Goal: Use online tool/utility: Utilize a website feature to perform a specific function

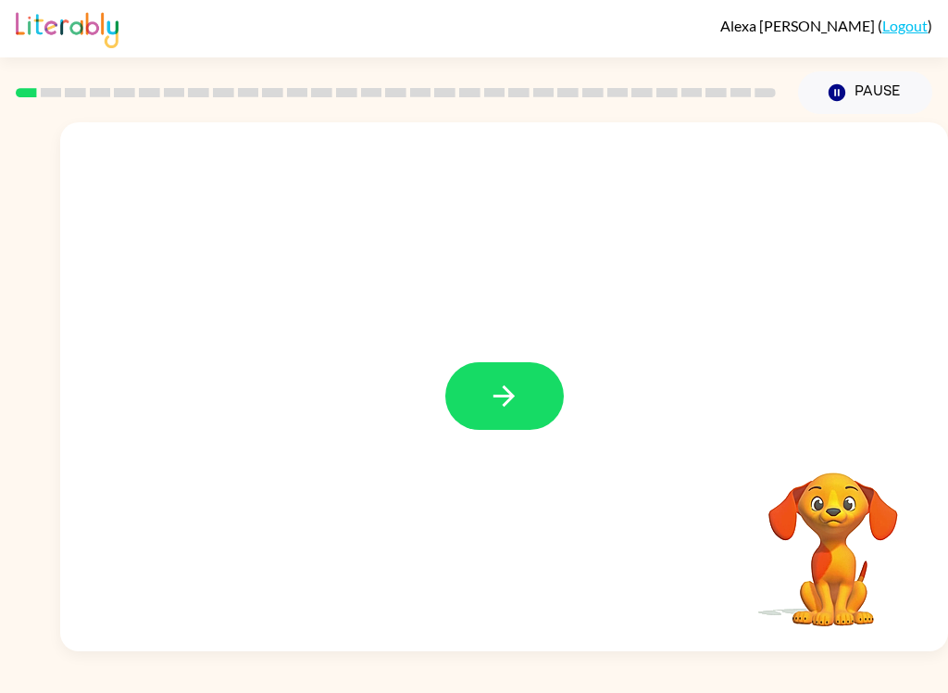
click at [526, 401] on button "button" at bounding box center [504, 396] width 119 height 68
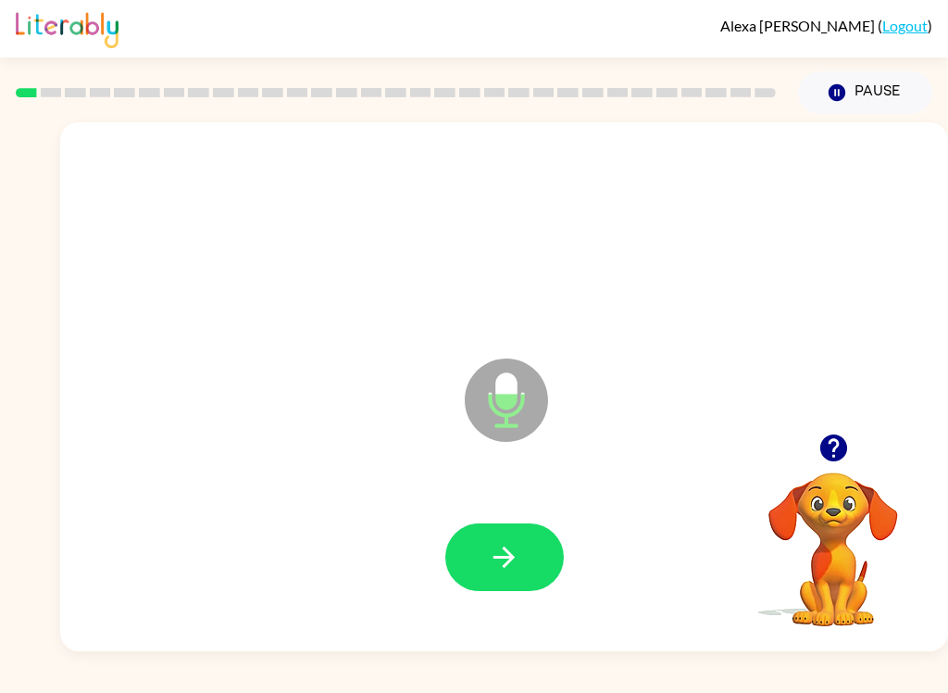
click at [521, 565] on button "button" at bounding box center [504, 557] width 119 height 68
click at [526, 546] on button "button" at bounding box center [504, 557] width 119 height 68
click at [516, 562] on icon "button" at bounding box center [504, 557] width 32 height 32
click at [513, 571] on icon "button" at bounding box center [504, 557] width 32 height 32
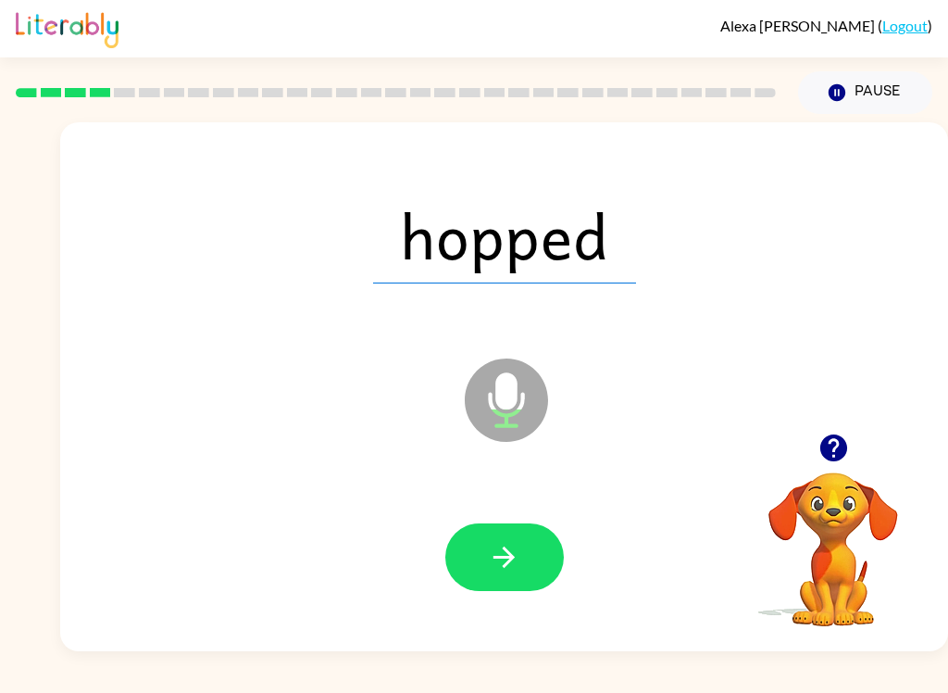
click at [531, 579] on button "button" at bounding box center [504, 557] width 119 height 68
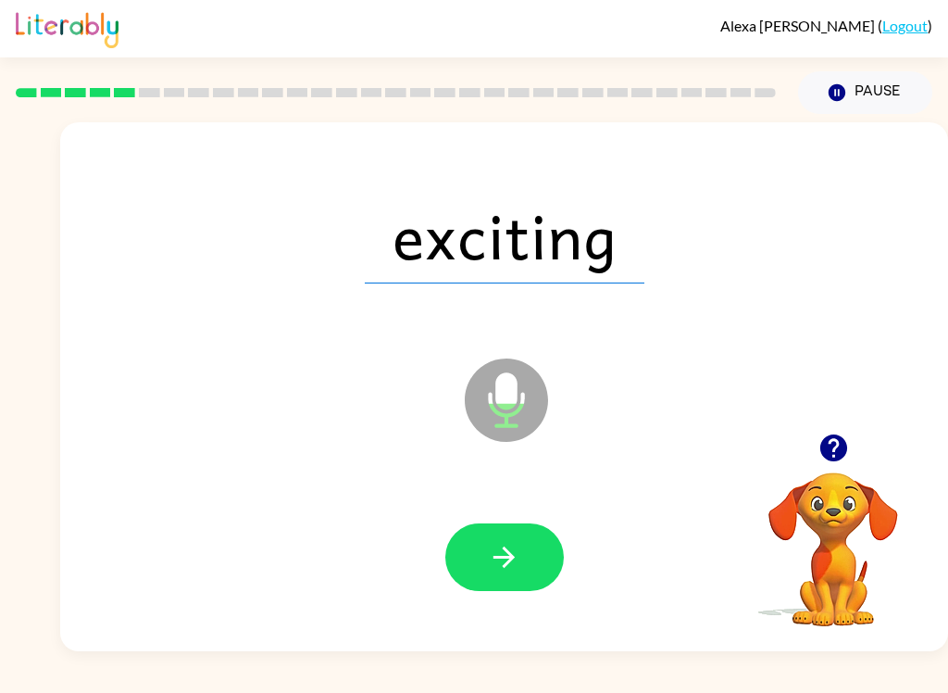
click at [533, 581] on button "button" at bounding box center [504, 557] width 119 height 68
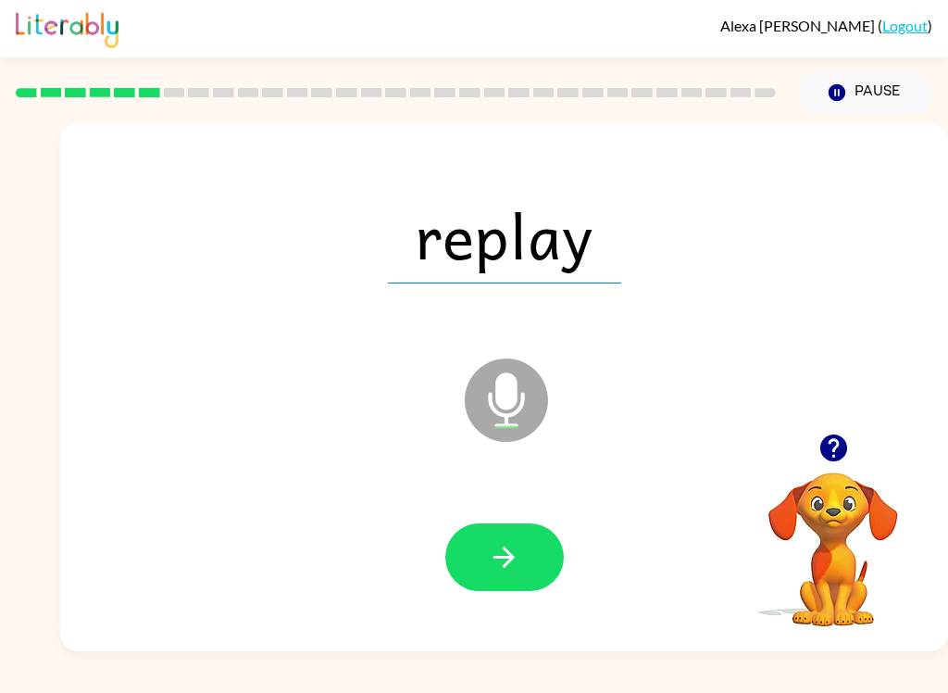
click at [521, 573] on button "button" at bounding box center [504, 557] width 119 height 68
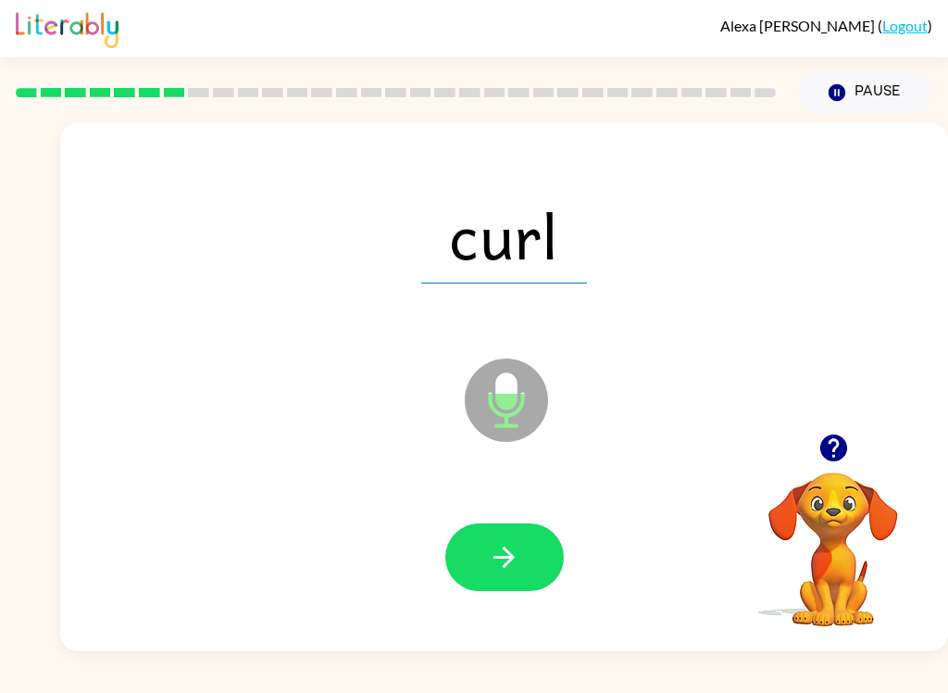
click at [503, 576] on button "button" at bounding box center [504, 557] width 119 height 68
click at [524, 568] on button "button" at bounding box center [504, 557] width 119 height 68
click at [502, 558] on icon "button" at bounding box center [504, 556] width 21 height 21
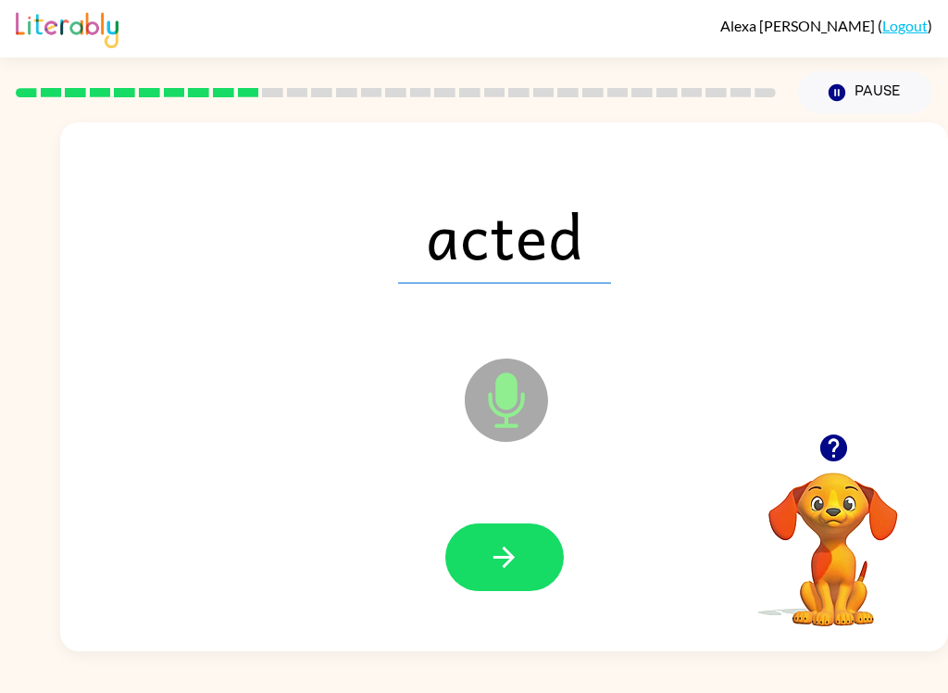
click at [534, 571] on button "button" at bounding box center [504, 557] width 119 height 68
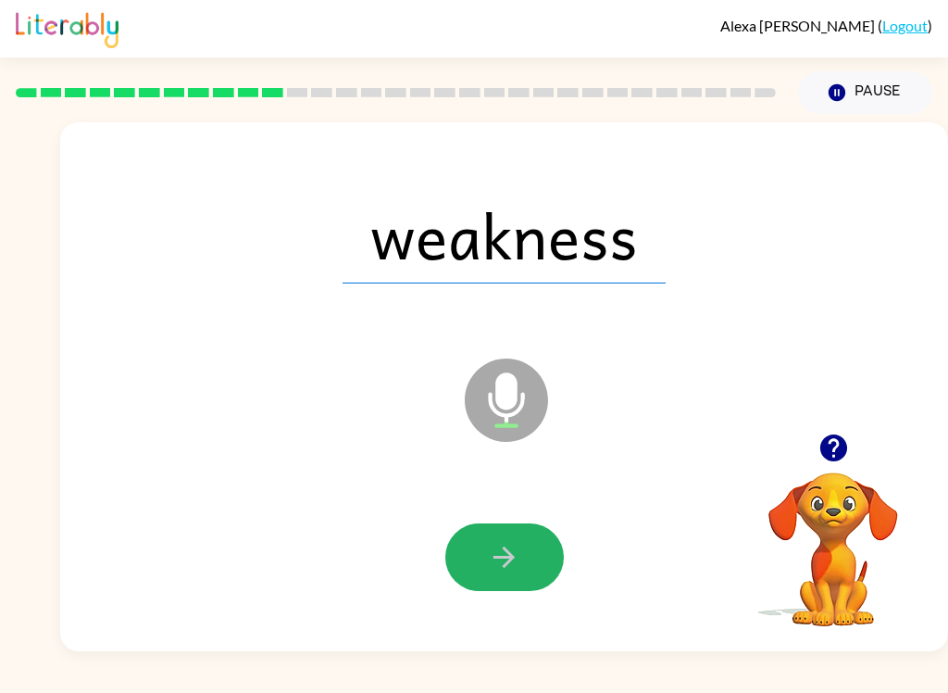
click at [503, 549] on icon "button" at bounding box center [504, 557] width 32 height 32
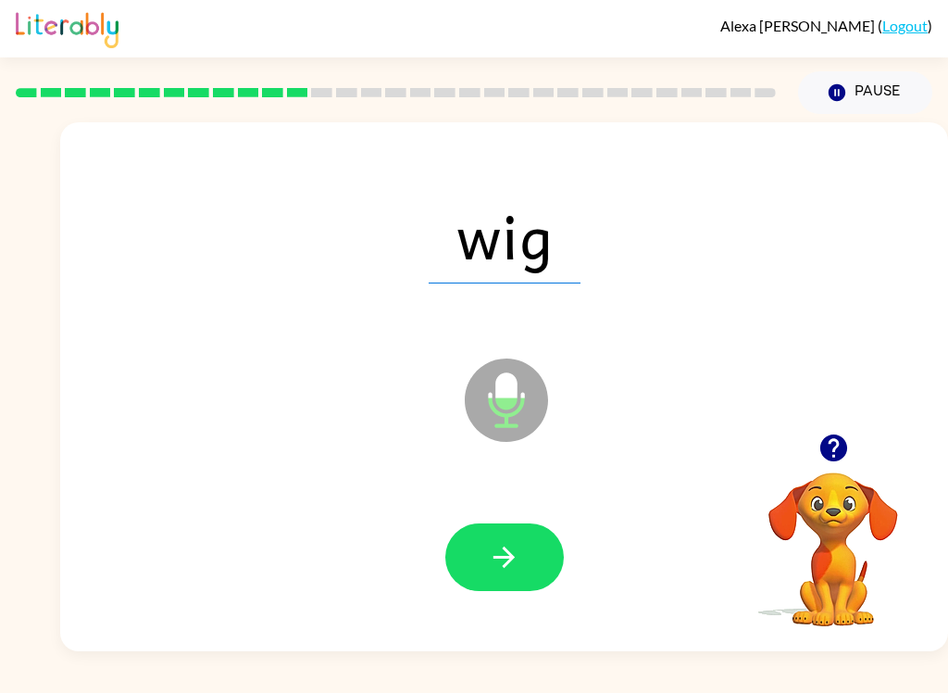
click at [483, 573] on button "button" at bounding box center [504, 557] width 119 height 68
click at [521, 556] on button "button" at bounding box center [504, 557] width 119 height 68
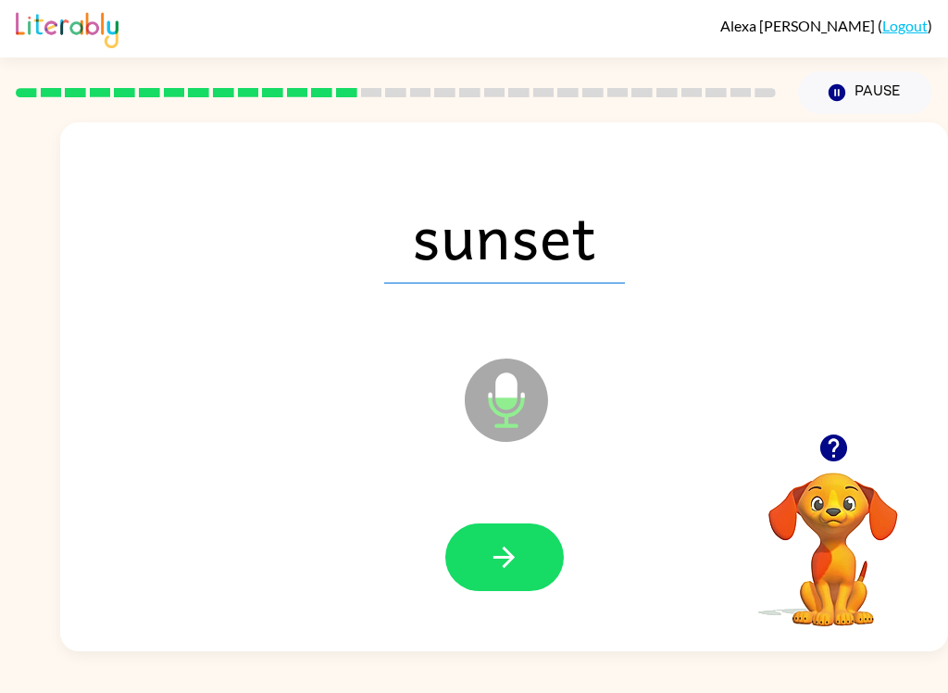
click at [510, 566] on icon "button" at bounding box center [504, 557] width 32 height 32
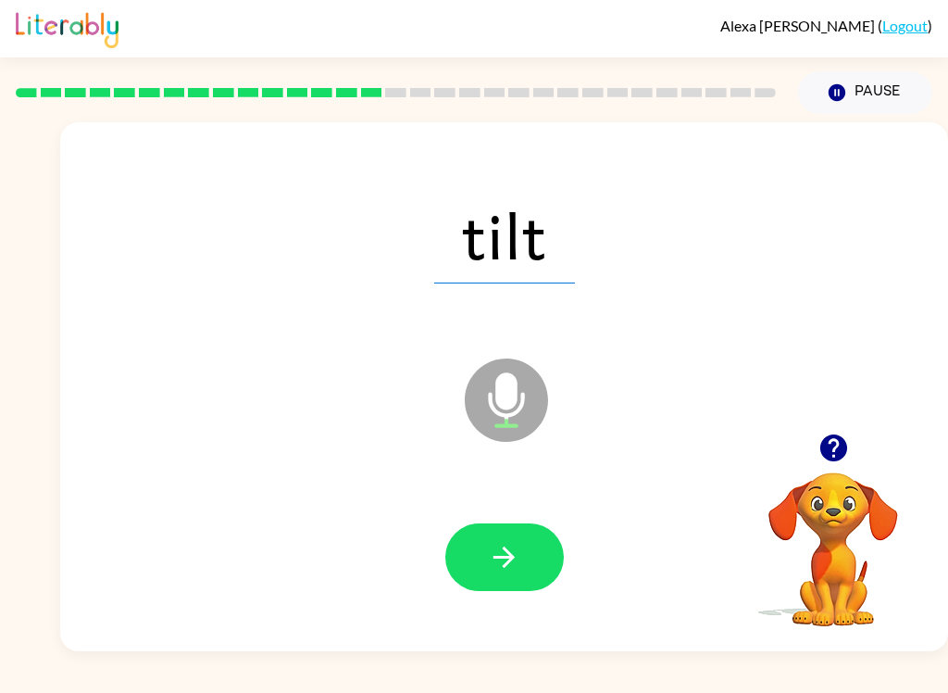
click at [528, 550] on button "button" at bounding box center [504, 557] width 119 height 68
click at [525, 558] on button "button" at bounding box center [504, 557] width 119 height 68
click at [525, 578] on button "button" at bounding box center [504, 557] width 119 height 68
click at [503, 570] on icon "button" at bounding box center [504, 557] width 32 height 32
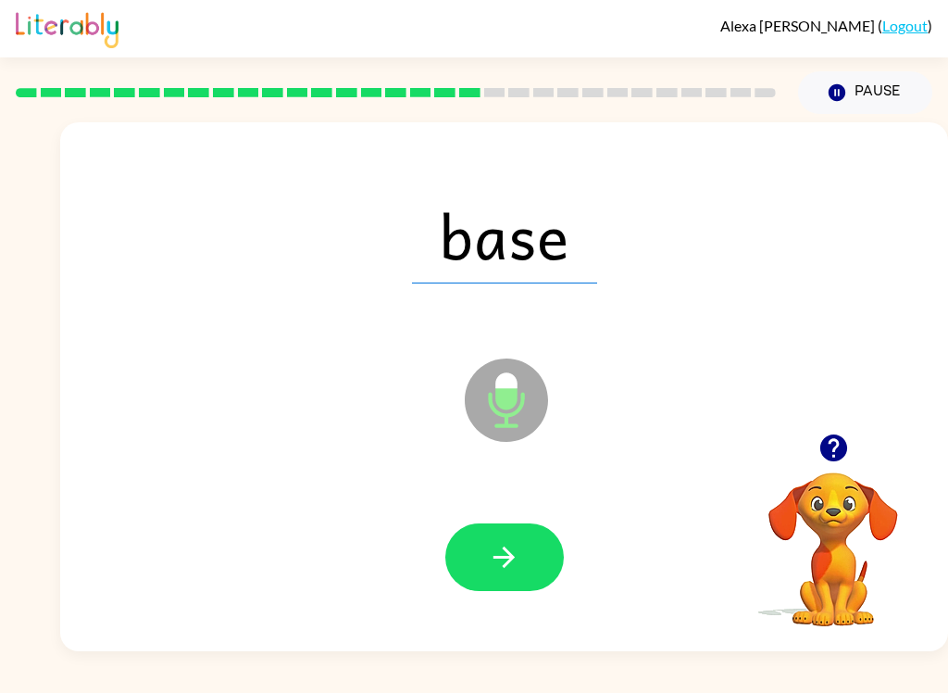
click at [510, 567] on icon "button" at bounding box center [504, 557] width 32 height 32
click at [513, 587] on button "button" at bounding box center [504, 557] width 119 height 68
click at [528, 558] on button "button" at bounding box center [504, 557] width 119 height 68
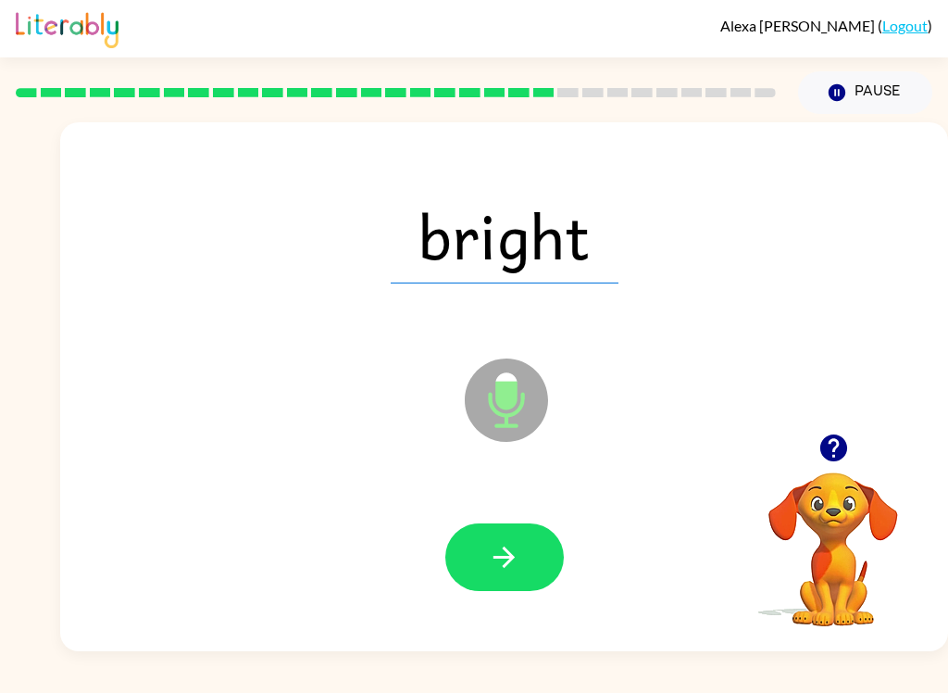
click at [495, 558] on icon "button" at bounding box center [504, 556] width 21 height 21
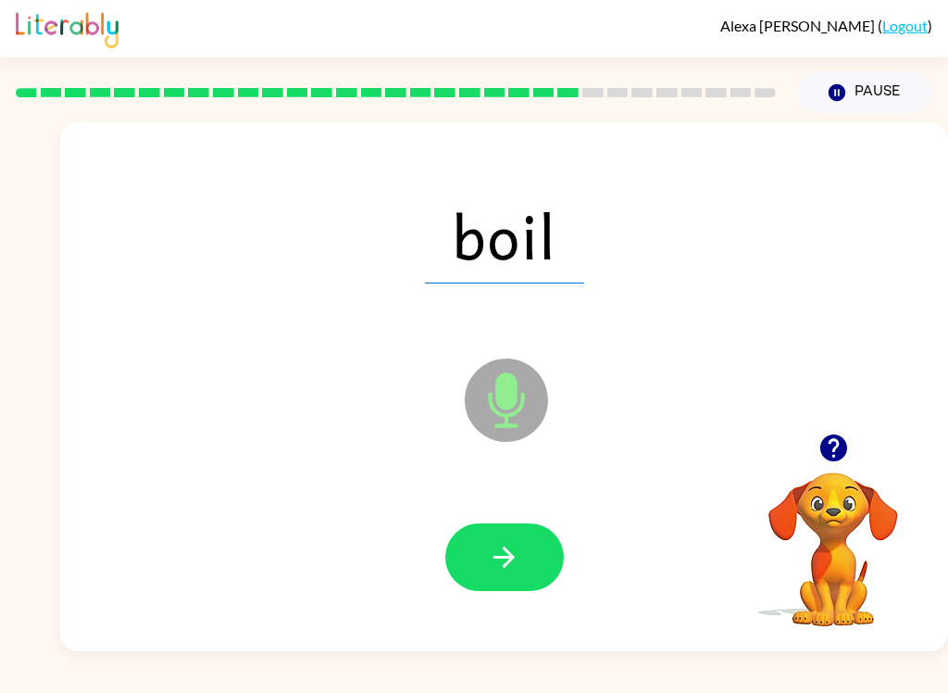
click at [500, 567] on icon "button" at bounding box center [504, 557] width 32 height 32
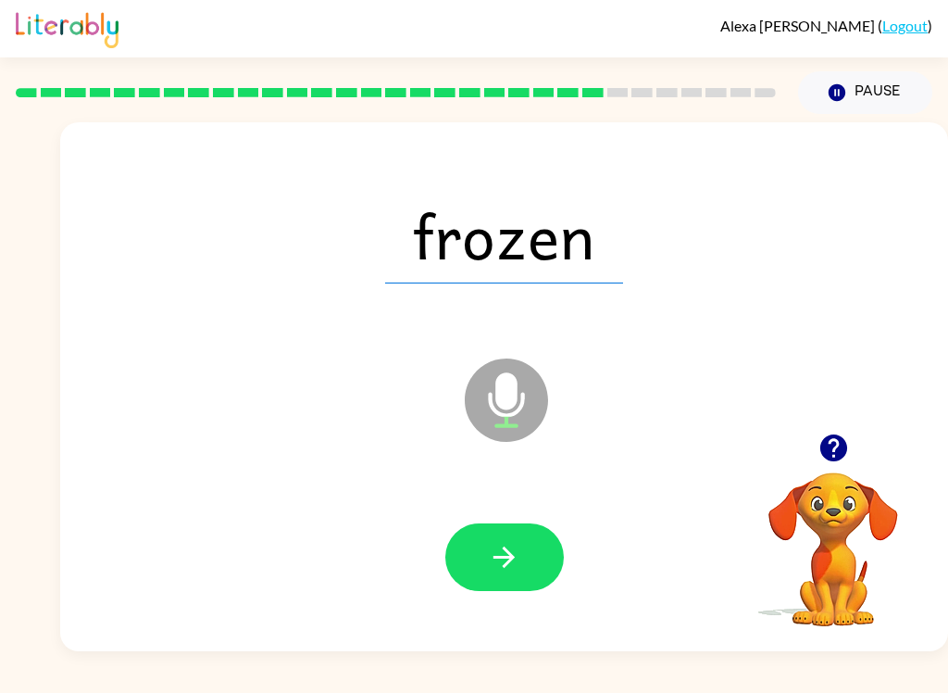
click at [522, 571] on button "button" at bounding box center [504, 557] width 119 height 68
click at [515, 583] on button "button" at bounding box center [504, 557] width 119 height 68
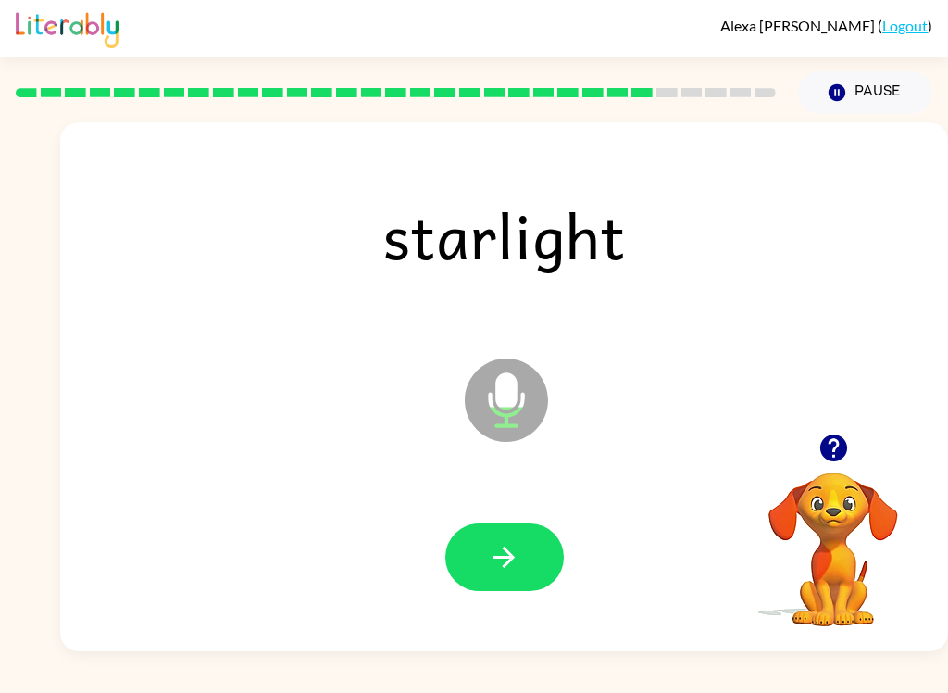
click at [510, 573] on icon "button" at bounding box center [504, 557] width 32 height 32
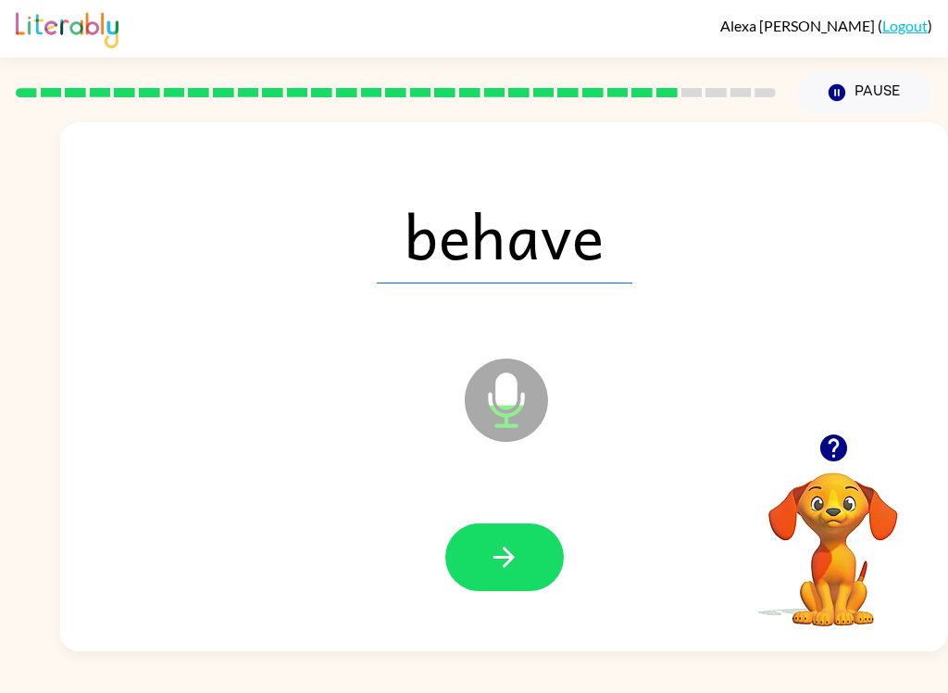
click at [524, 557] on button "button" at bounding box center [504, 557] width 119 height 68
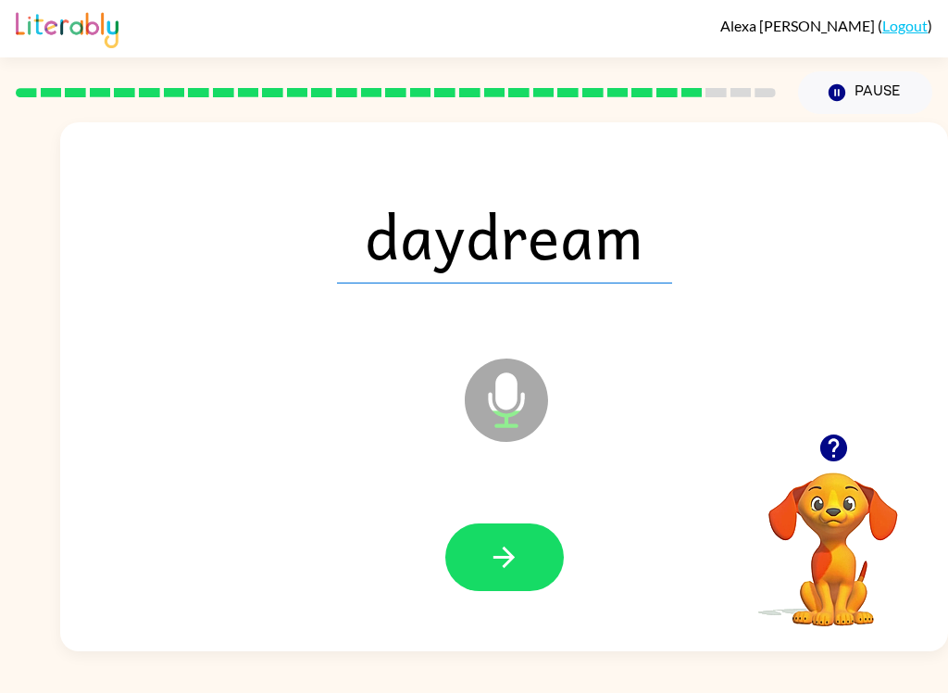
click at [514, 572] on icon "button" at bounding box center [504, 557] width 32 height 32
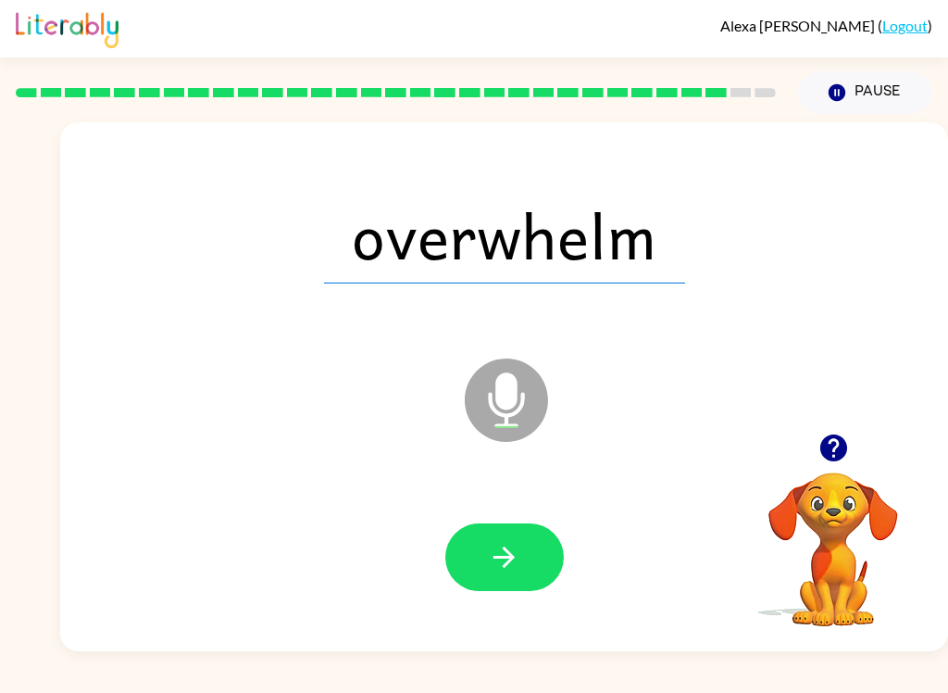
click at [517, 556] on icon "button" at bounding box center [504, 557] width 32 height 32
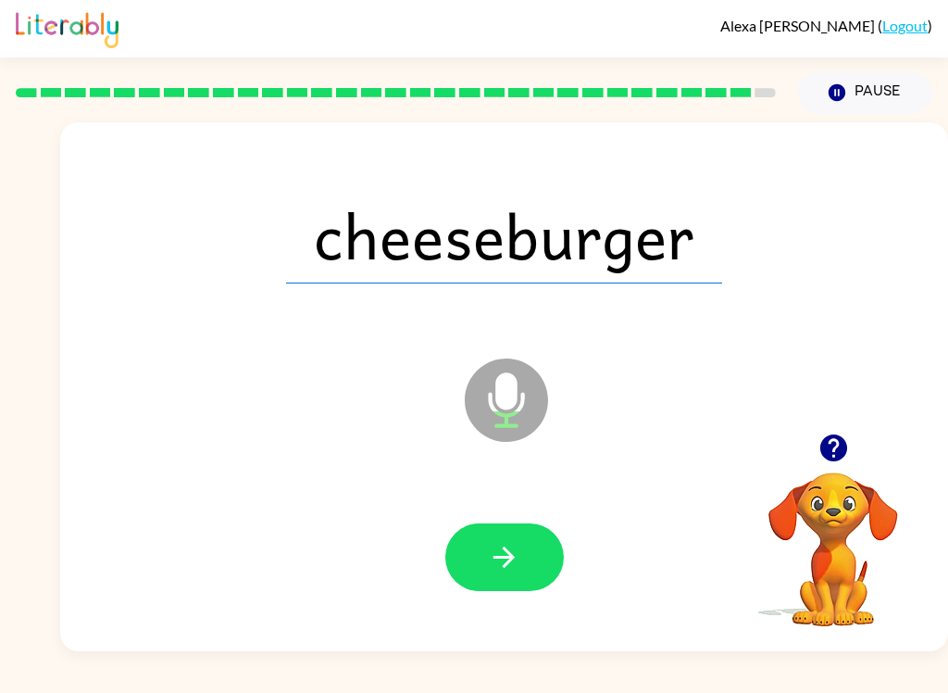
click at [520, 548] on button "button" at bounding box center [504, 557] width 119 height 68
